Goal: Information Seeking & Learning: Check status

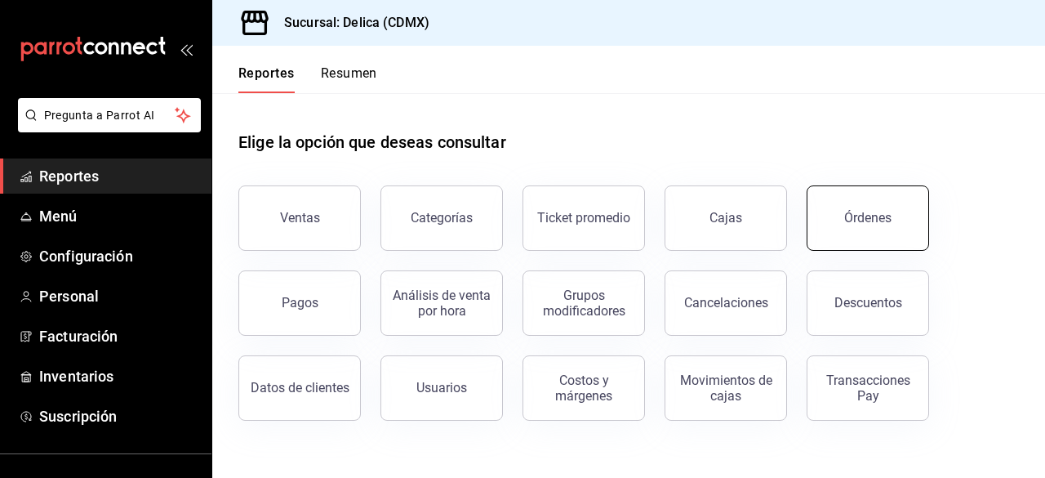
click at [839, 220] on button "Órdenes" at bounding box center [868, 217] width 122 height 65
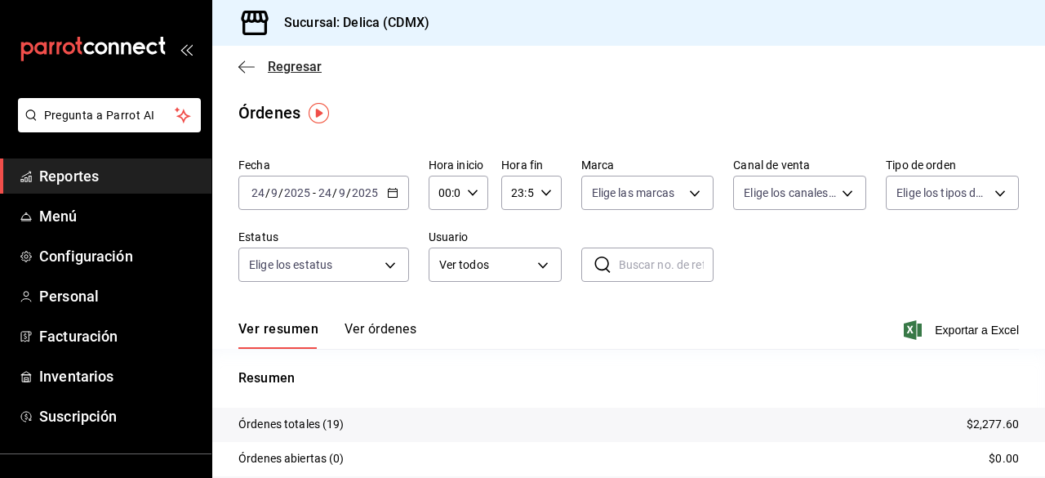
click at [314, 71] on span "Regresar" at bounding box center [295, 67] width 54 height 16
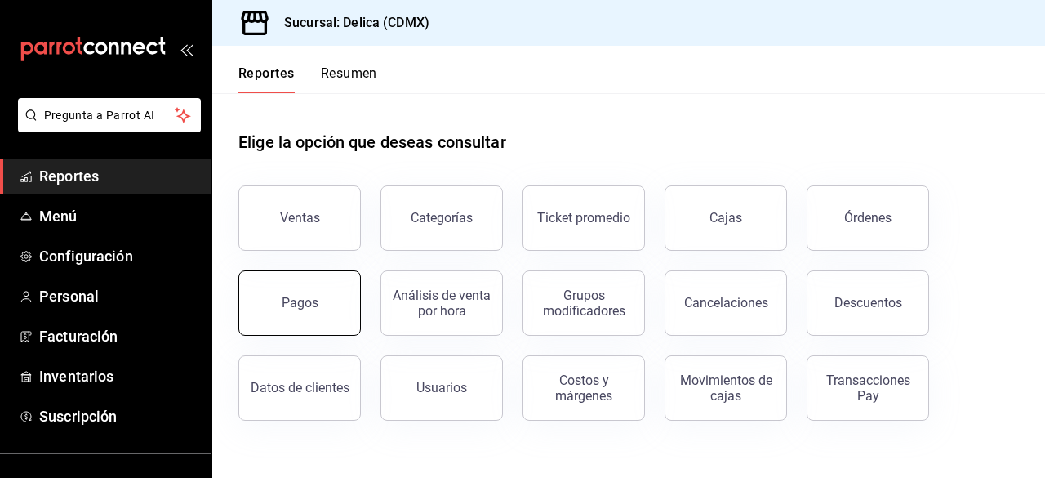
click at [330, 274] on button "Pagos" at bounding box center [299, 302] width 122 height 65
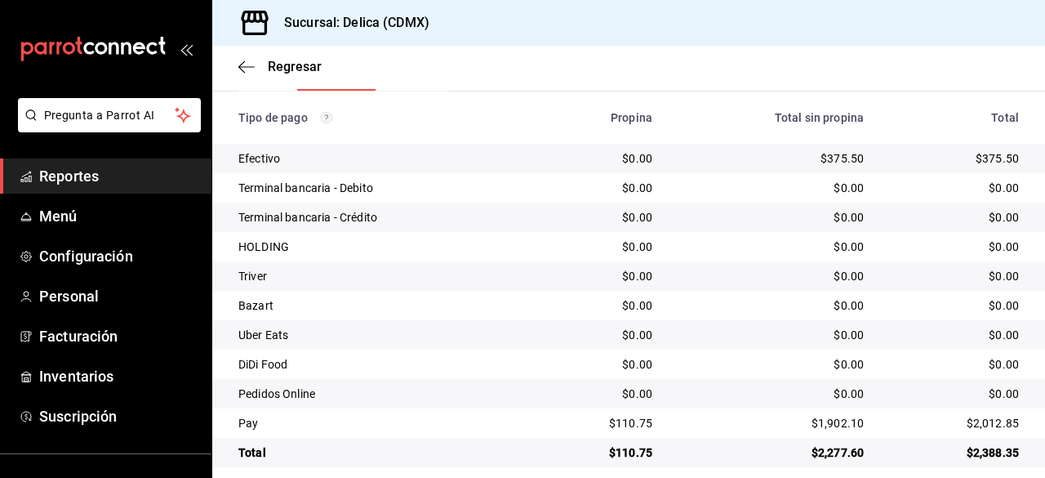
scroll to position [301, 0]
